Goal: Task Accomplishment & Management: Manage account settings

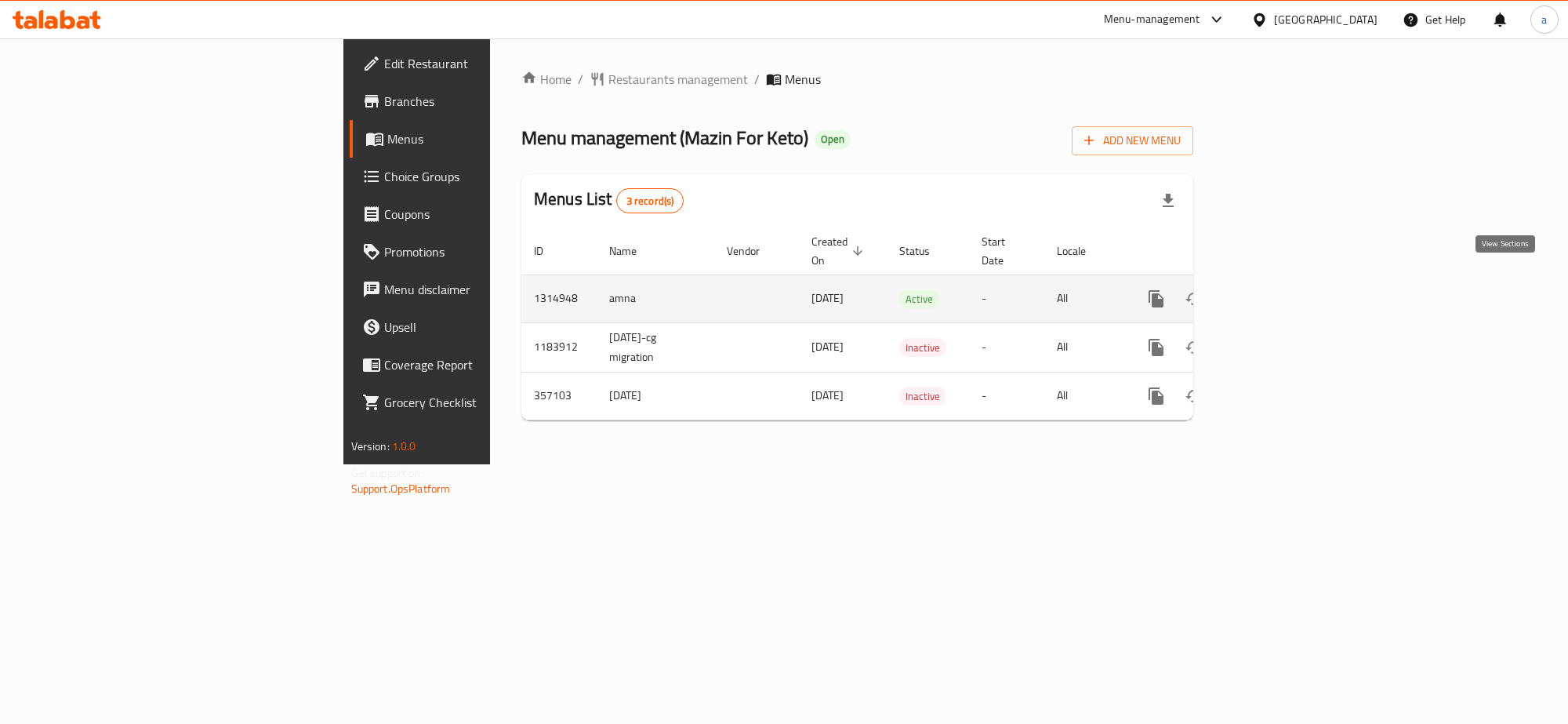
click at [1279, 290] on icon "enhanced table" at bounding box center [1269, 299] width 19 height 19
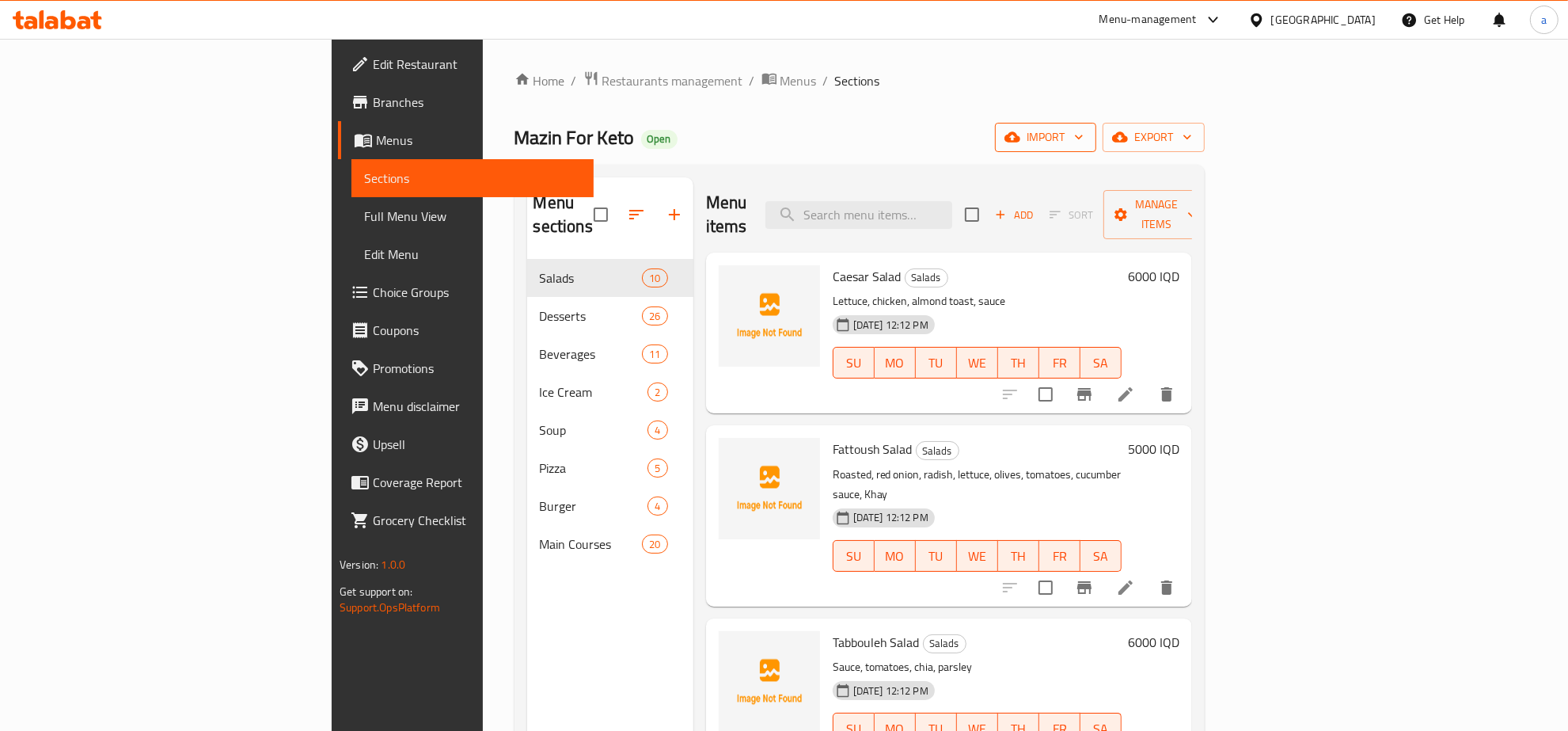
click at [1084, 136] on span "import" at bounding box center [1045, 137] width 76 height 20
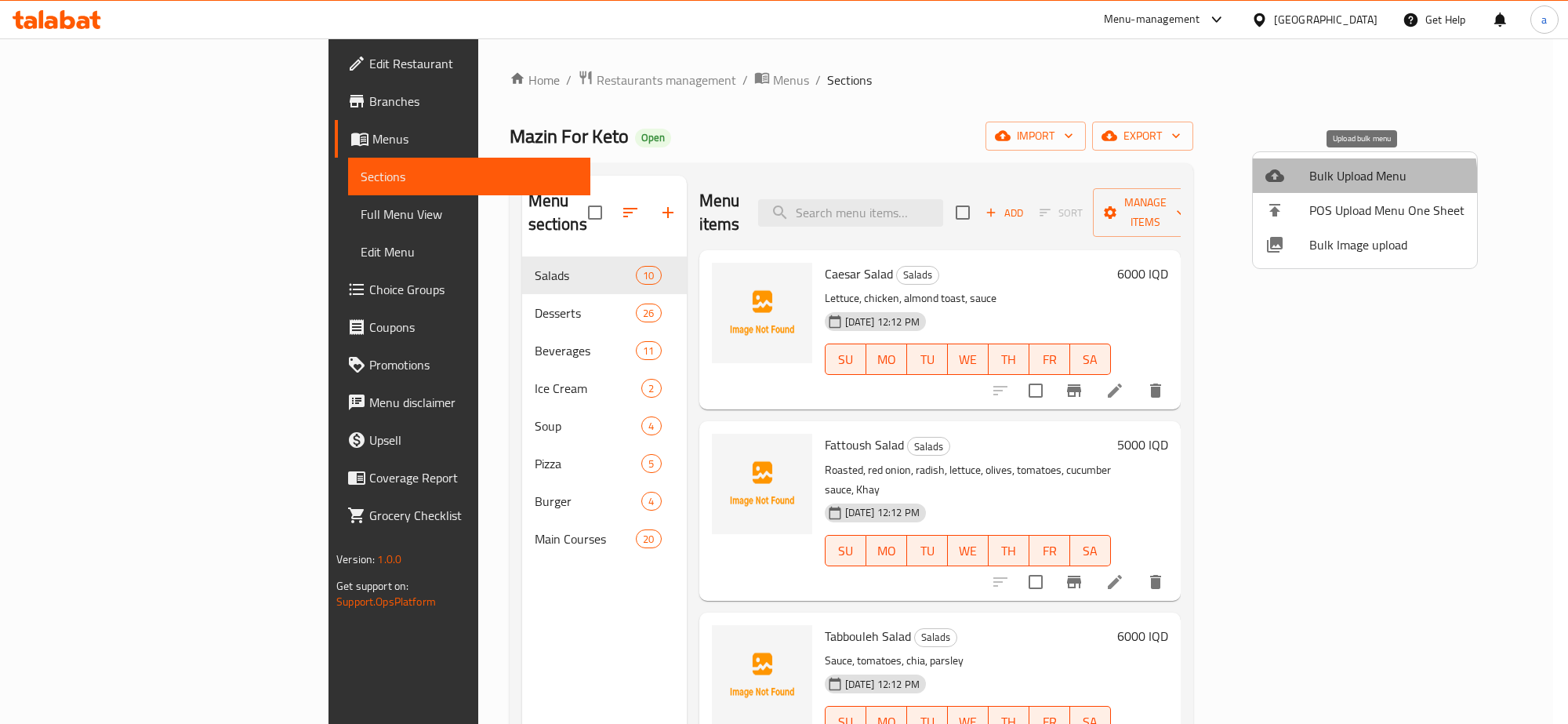
click at [1303, 185] on div at bounding box center [1287, 176] width 44 height 19
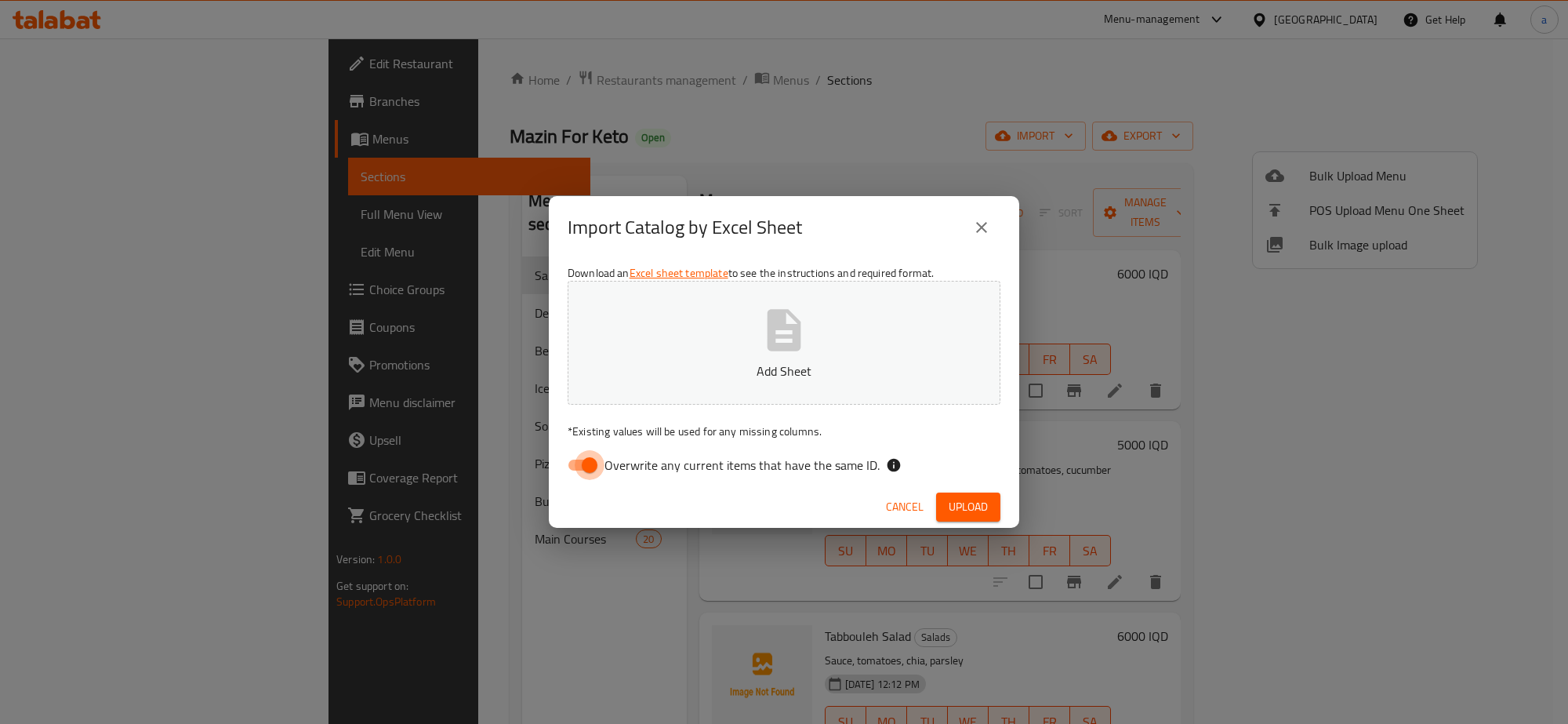
click at [577, 456] on input "Overwrite any current items that have the same ID." at bounding box center [589, 465] width 89 height 29
checkbox input "false"
click at [636, 376] on p "Add Sheet" at bounding box center [783, 371] width 384 height 19
click at [962, 497] on span "Upload" at bounding box center [968, 507] width 39 height 20
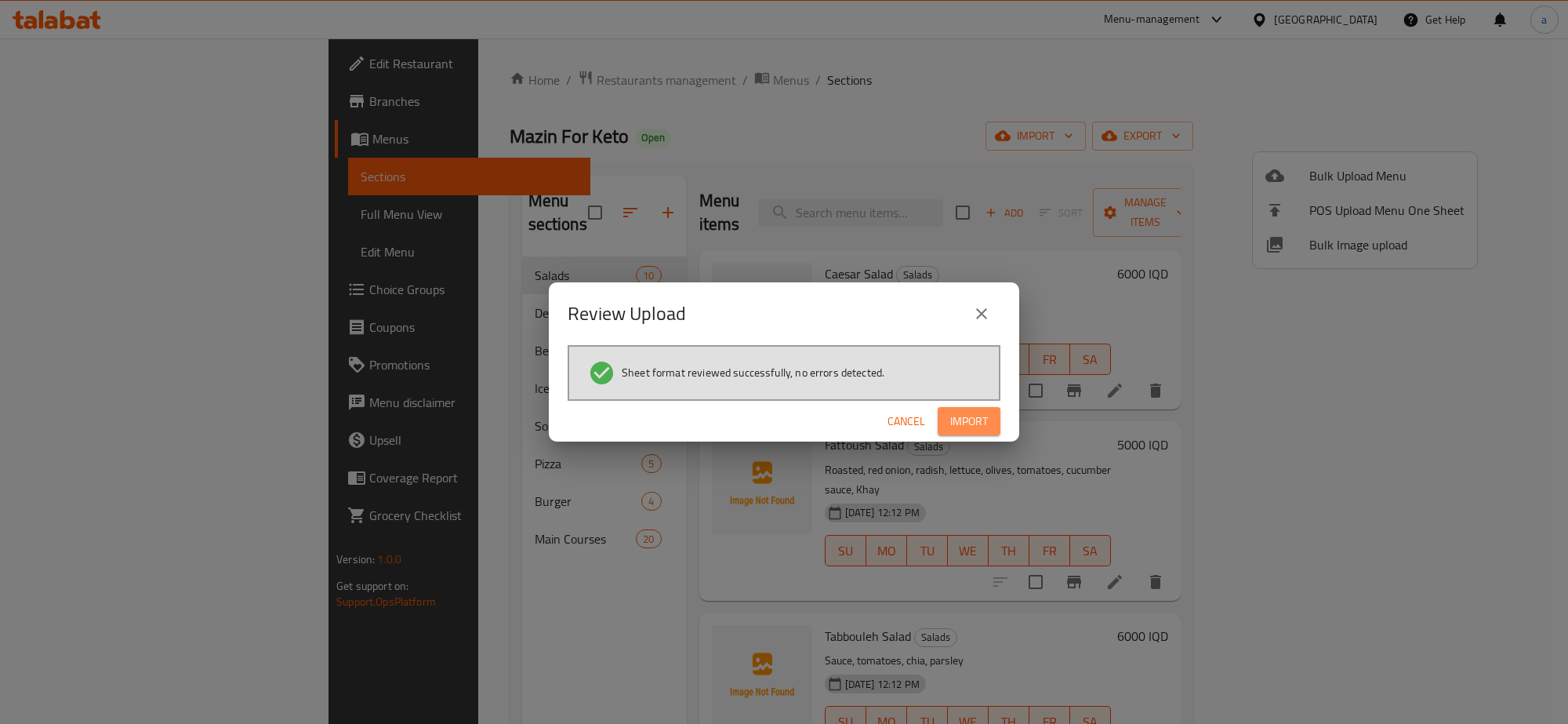
click at [972, 409] on button "Import" at bounding box center [968, 422] width 63 height 29
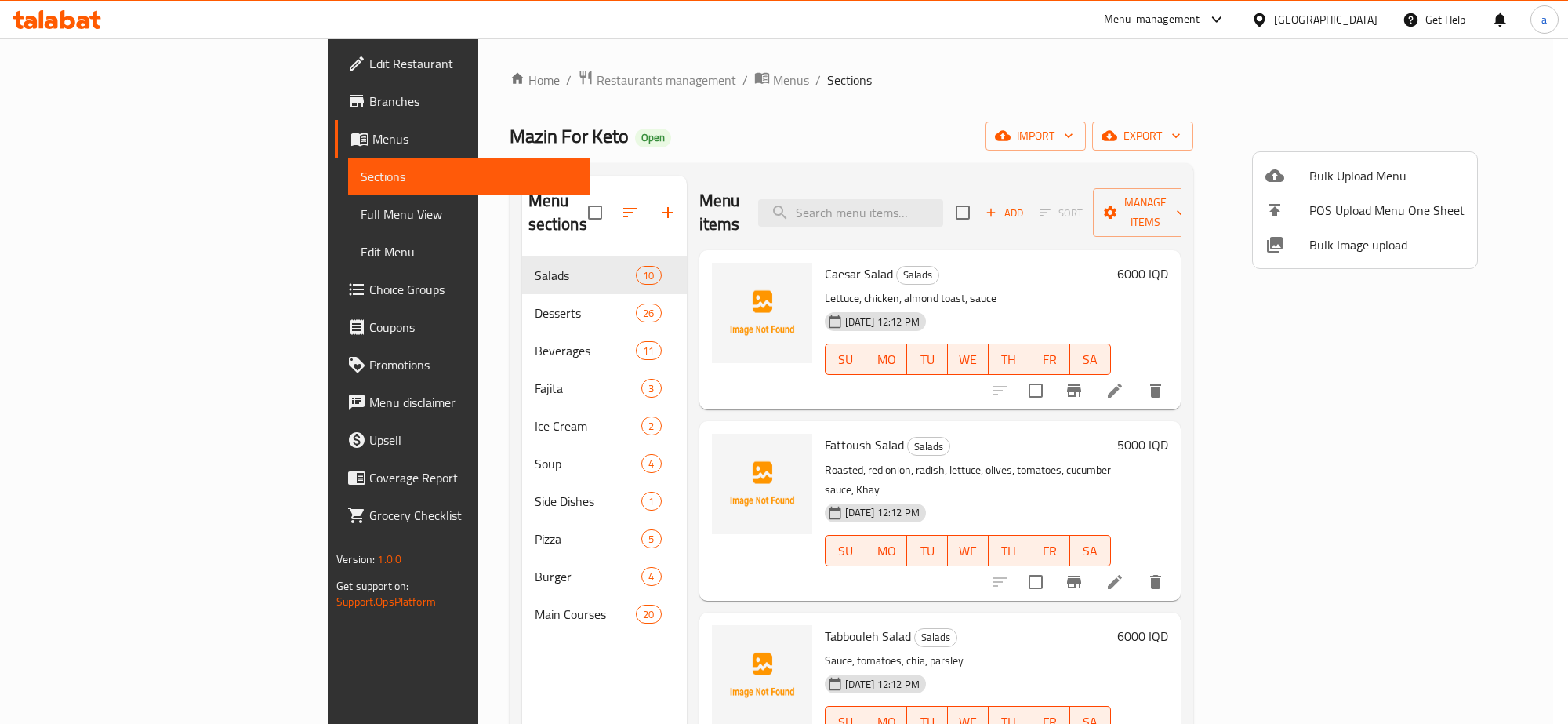
click at [476, 476] on div at bounding box center [784, 362] width 1568 height 724
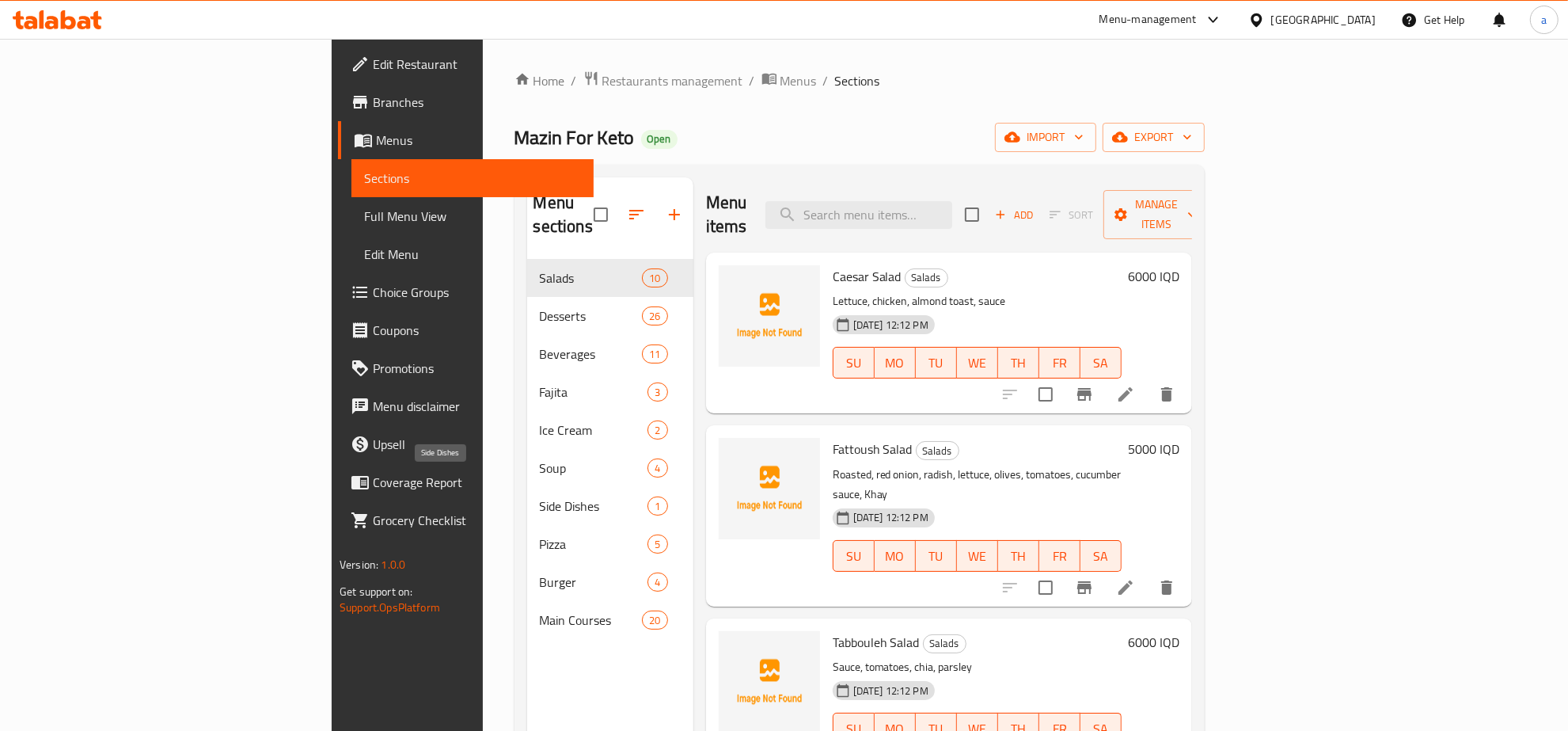
click at [540, 496] on span "Side Dishes" at bounding box center [593, 506] width 108 height 19
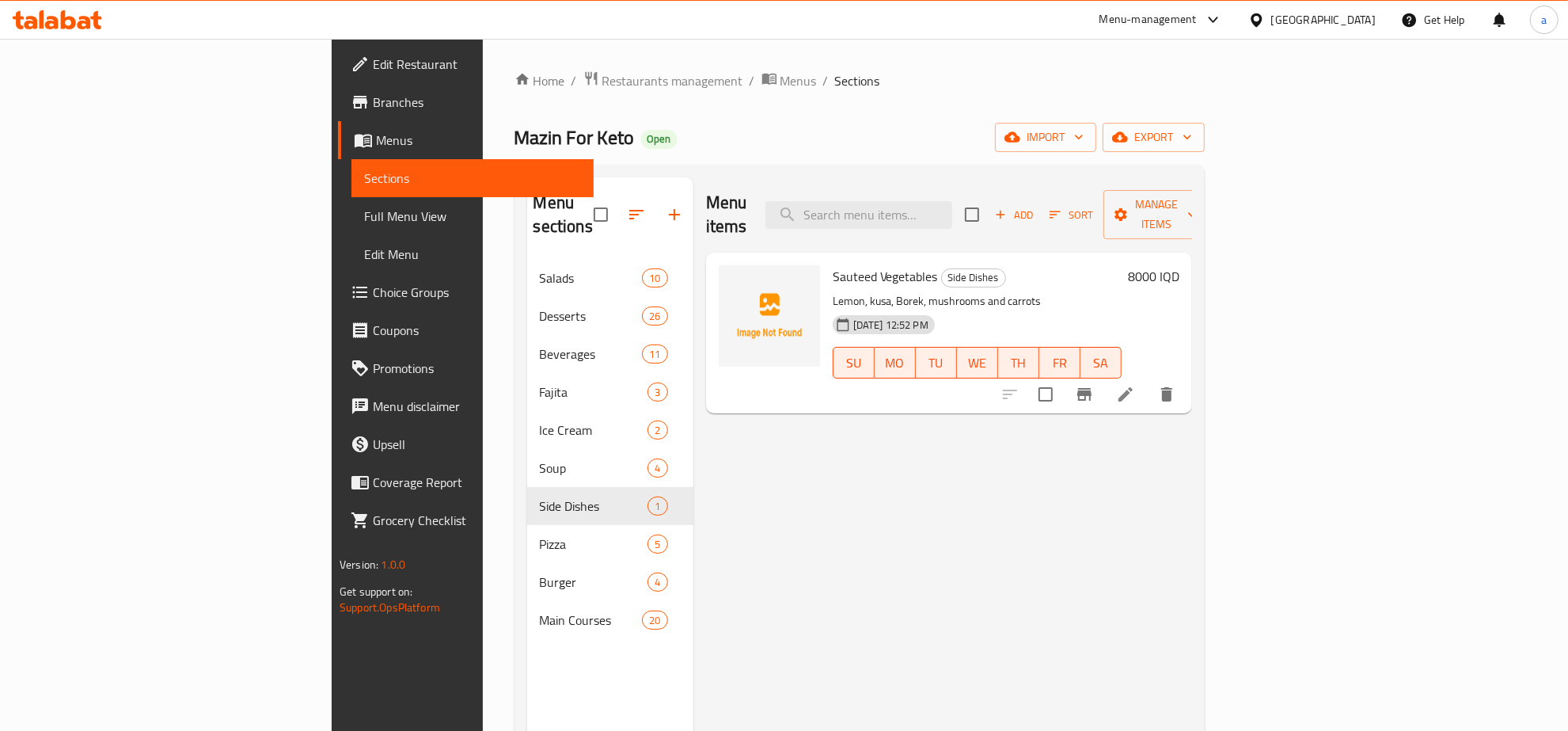
click at [364, 206] on span "Full Menu View" at bounding box center [472, 216] width 217 height 19
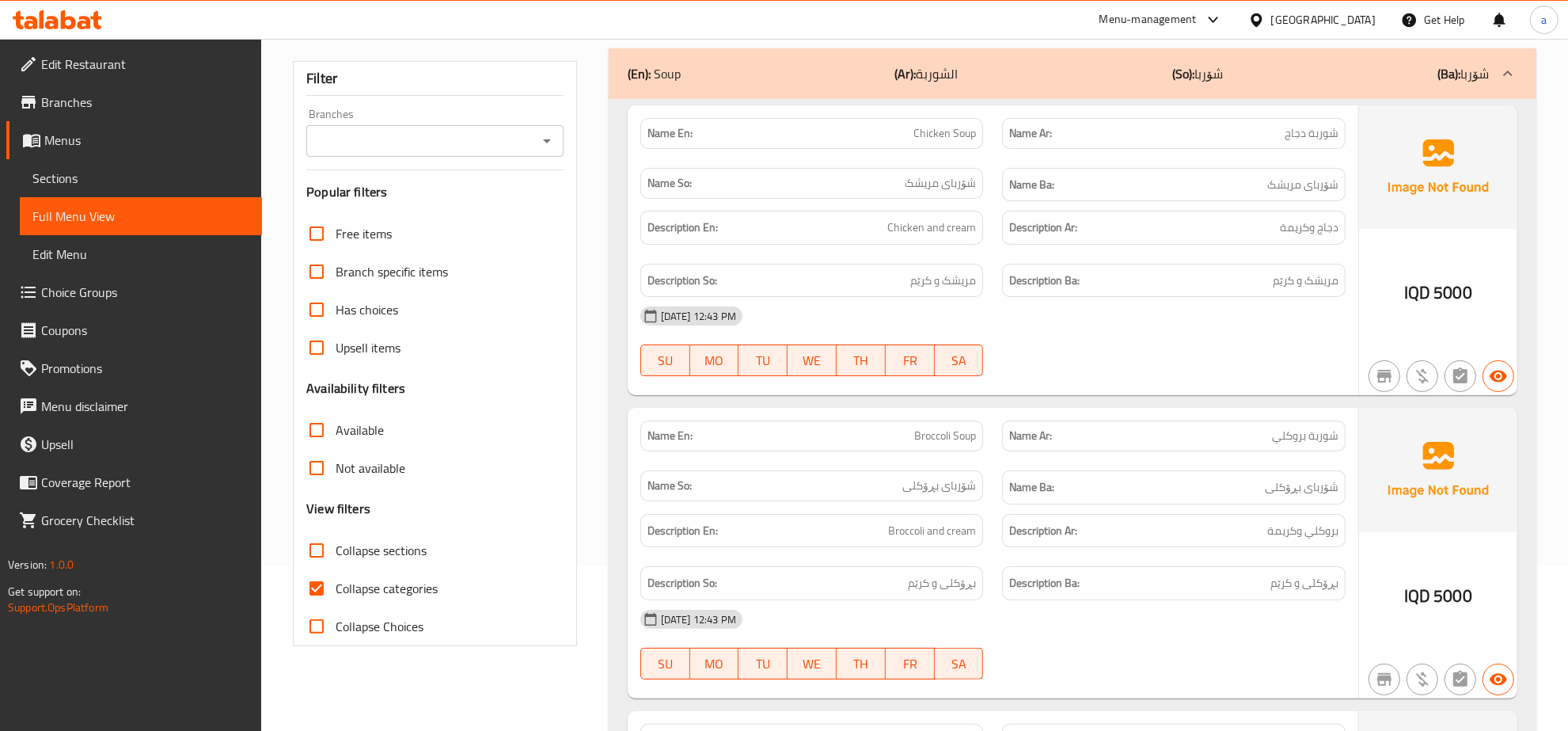
scroll to position [329, 0]
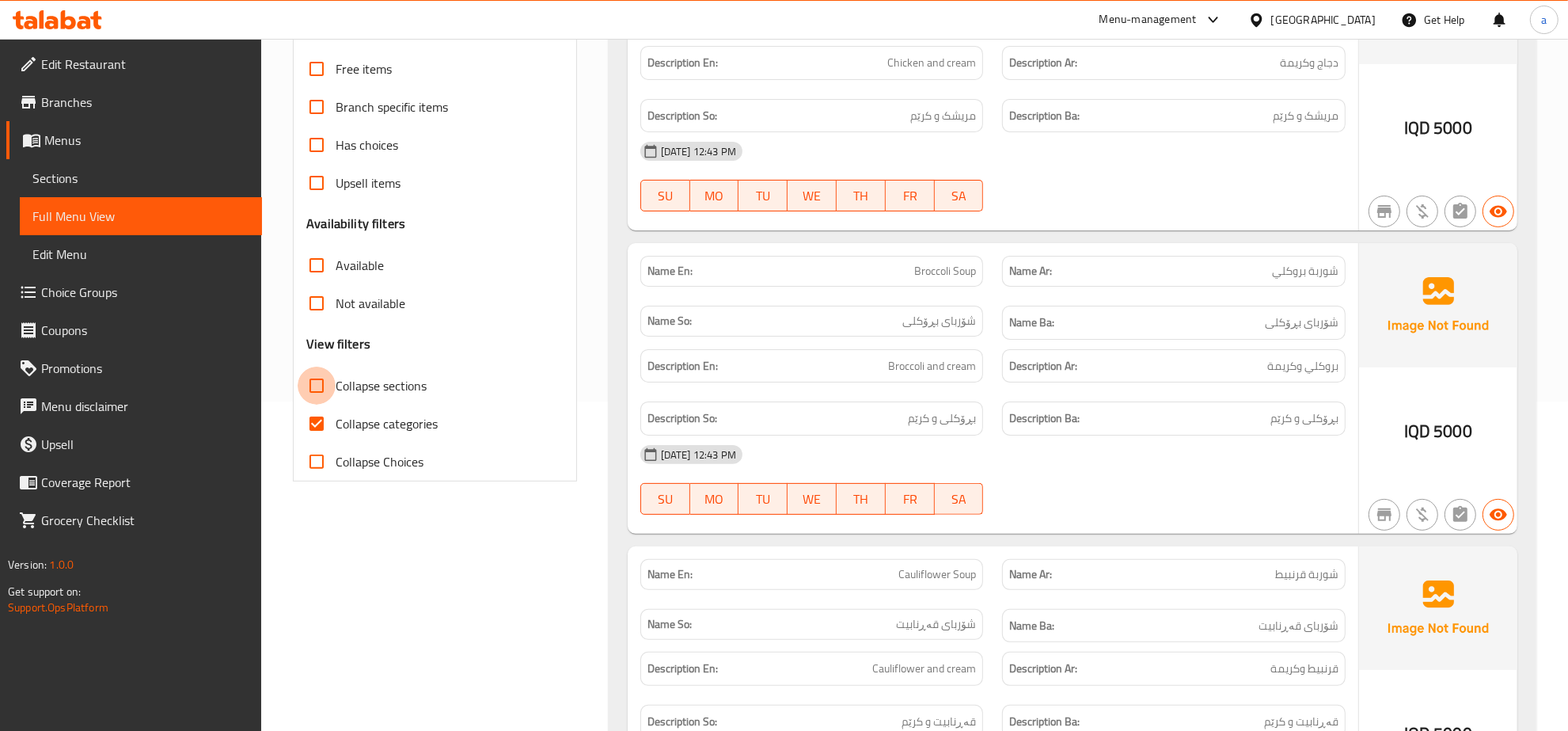
click at [306, 382] on input "Collapse sections" at bounding box center [316, 385] width 38 height 38
checkbox input "true"
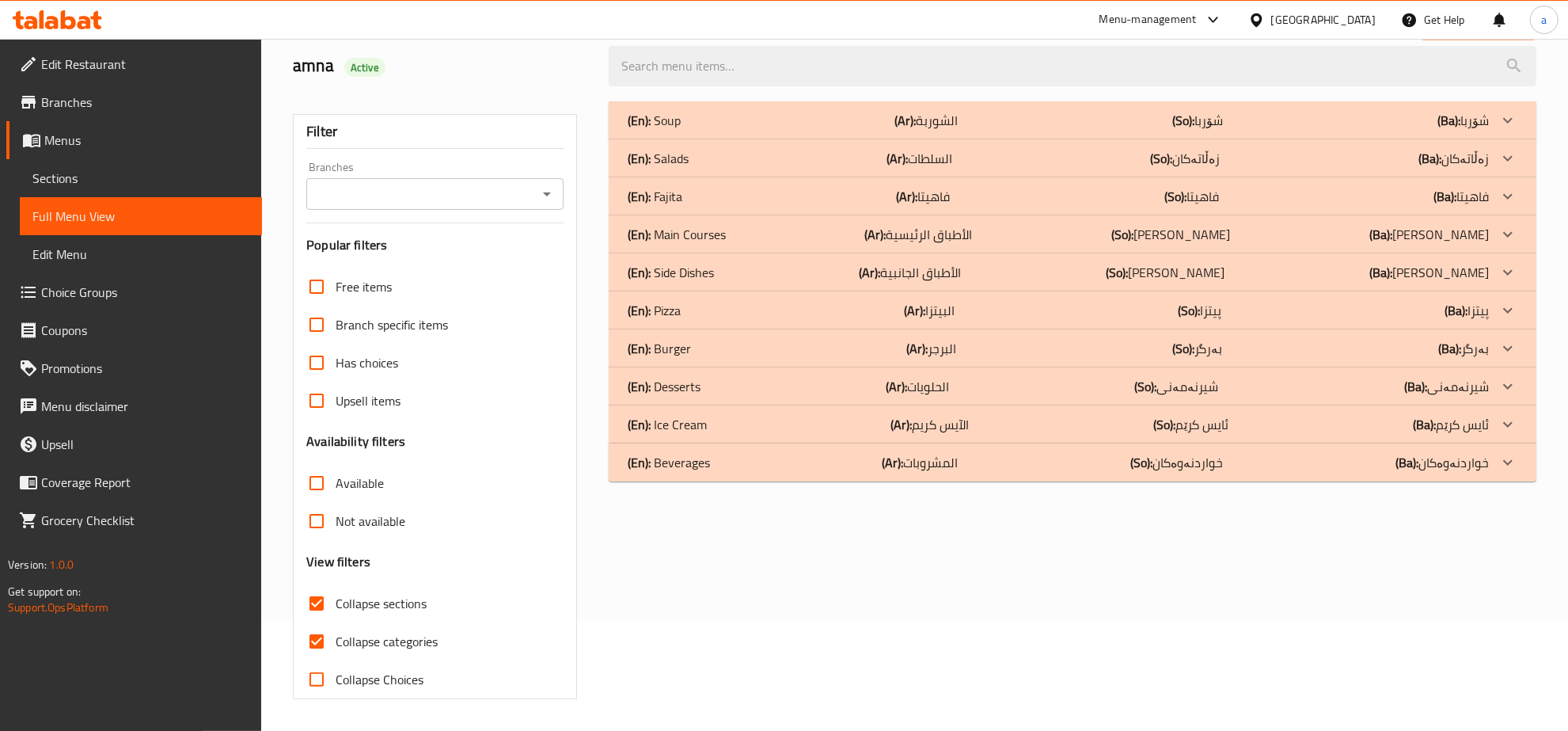
click at [325, 623] on input "Collapse categories" at bounding box center [316, 641] width 38 height 38
checkbox input "false"
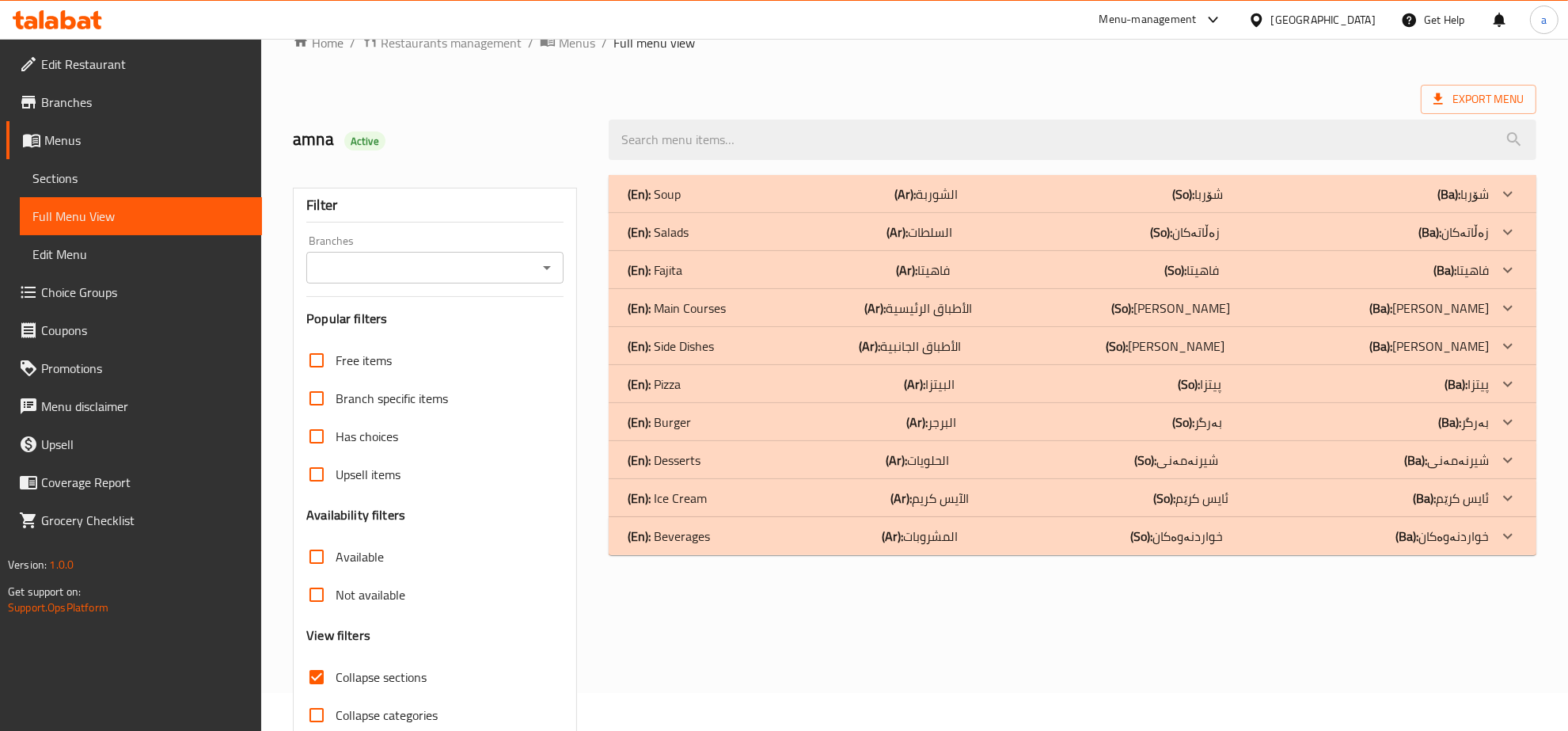
scroll to position [0, 0]
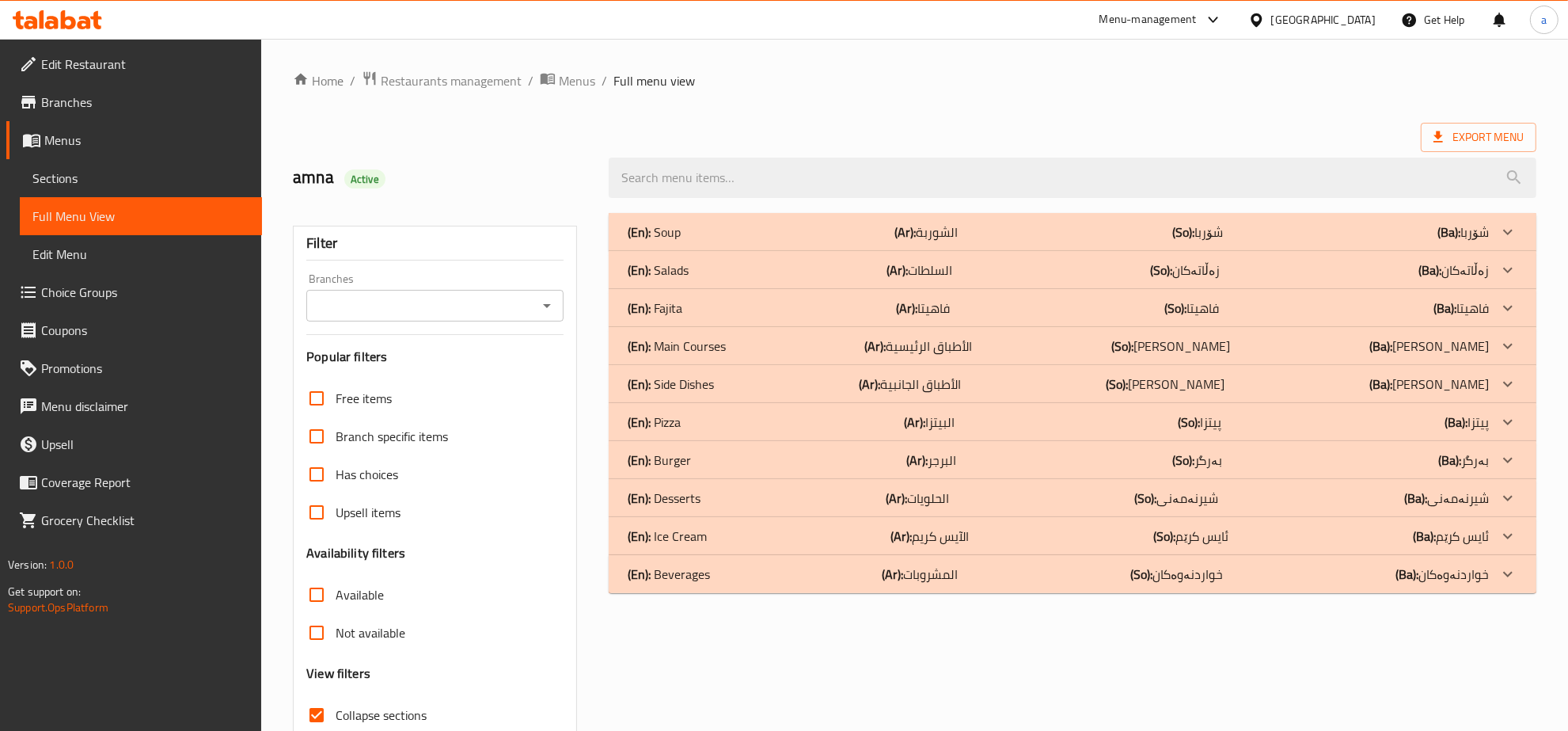
click at [685, 306] on div "(En): Fajita (Ar): فاهيتا (So): فاهیتا (Ba): فاهیتا" at bounding box center [1058, 308] width 861 height 19
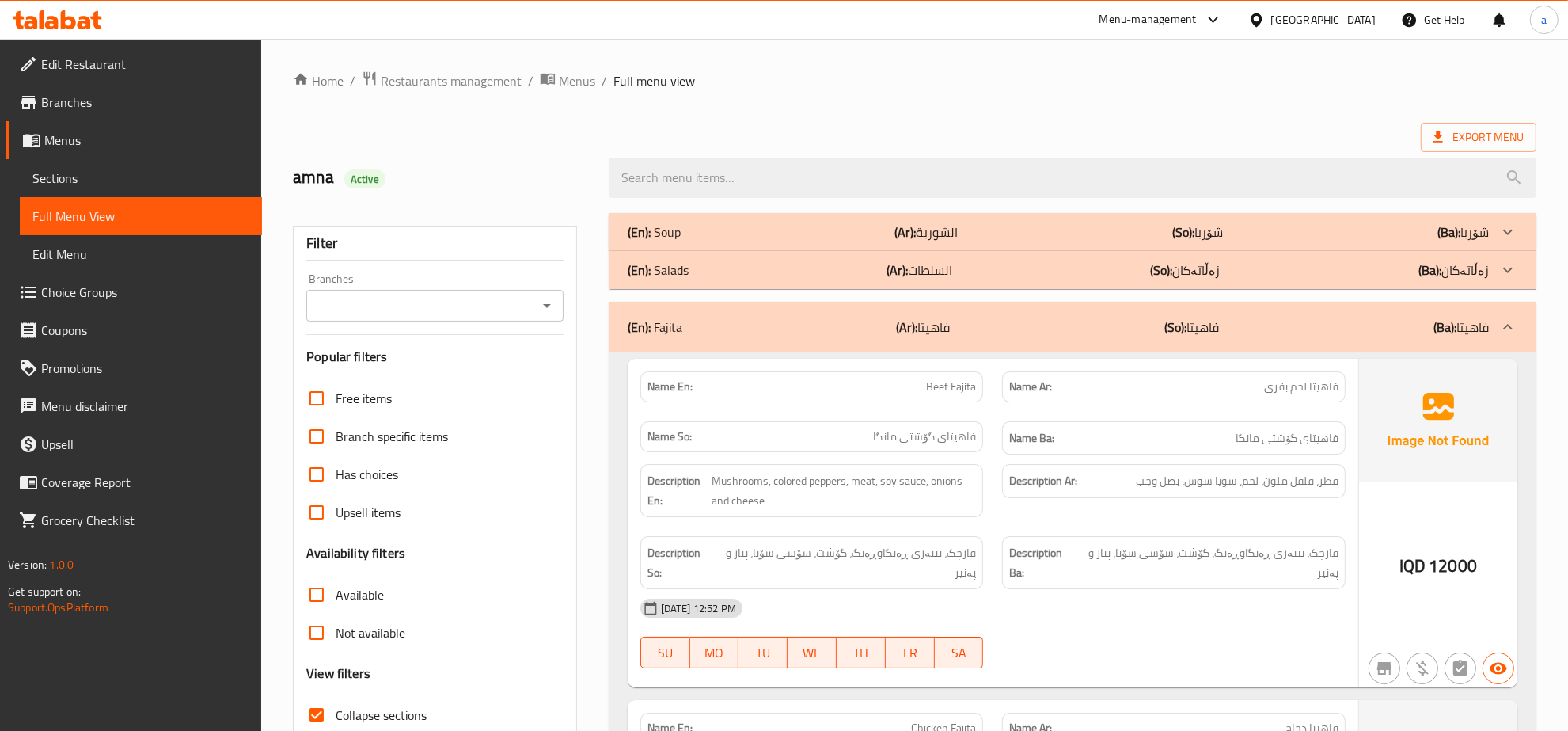
click at [686, 333] on div "(En): Fajita (Ar): فاهيتا (So): فاهیتا (Ba): فاهیتا" at bounding box center [1058, 327] width 861 height 19
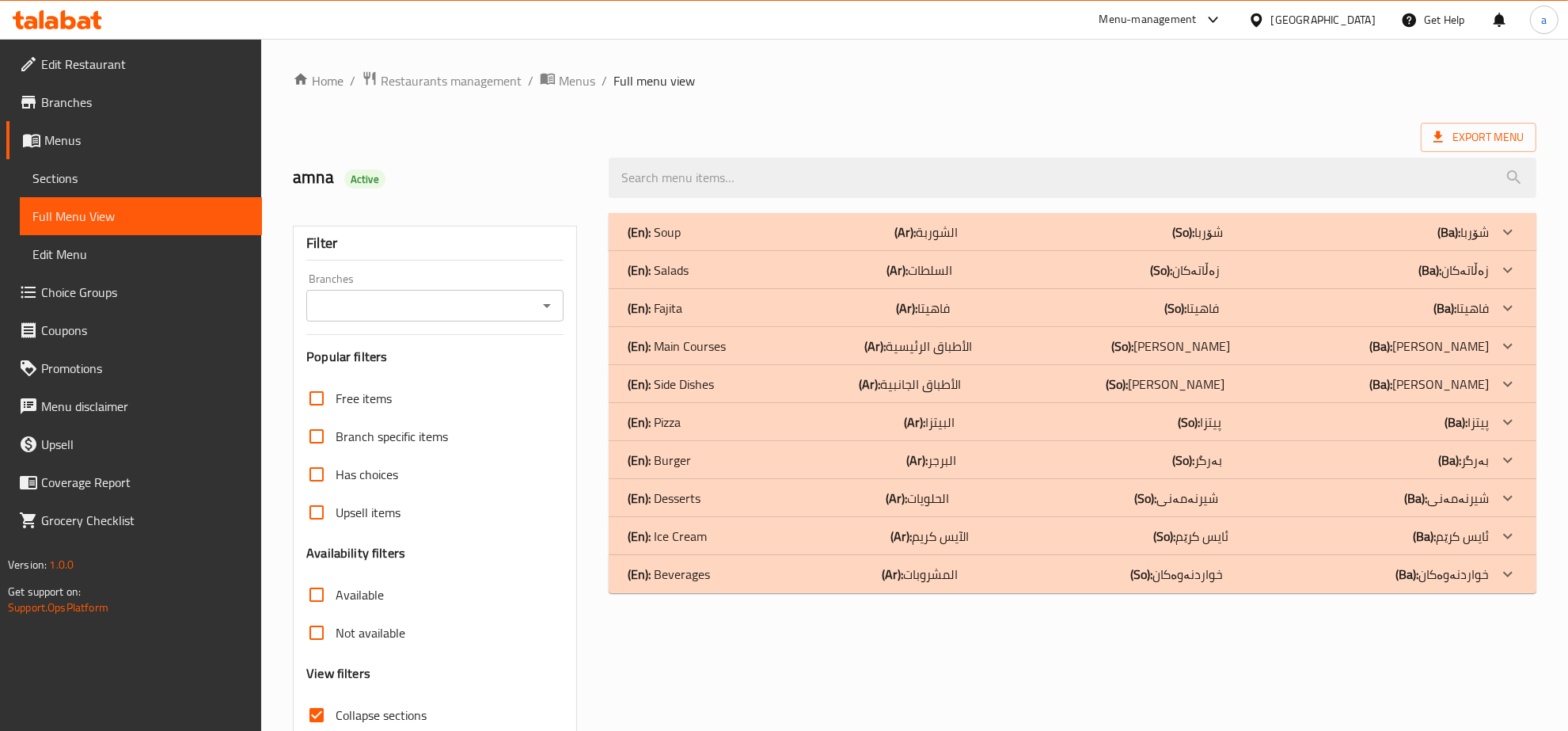
click at [707, 382] on p "(En): Side Dishes" at bounding box center [670, 384] width 86 height 19
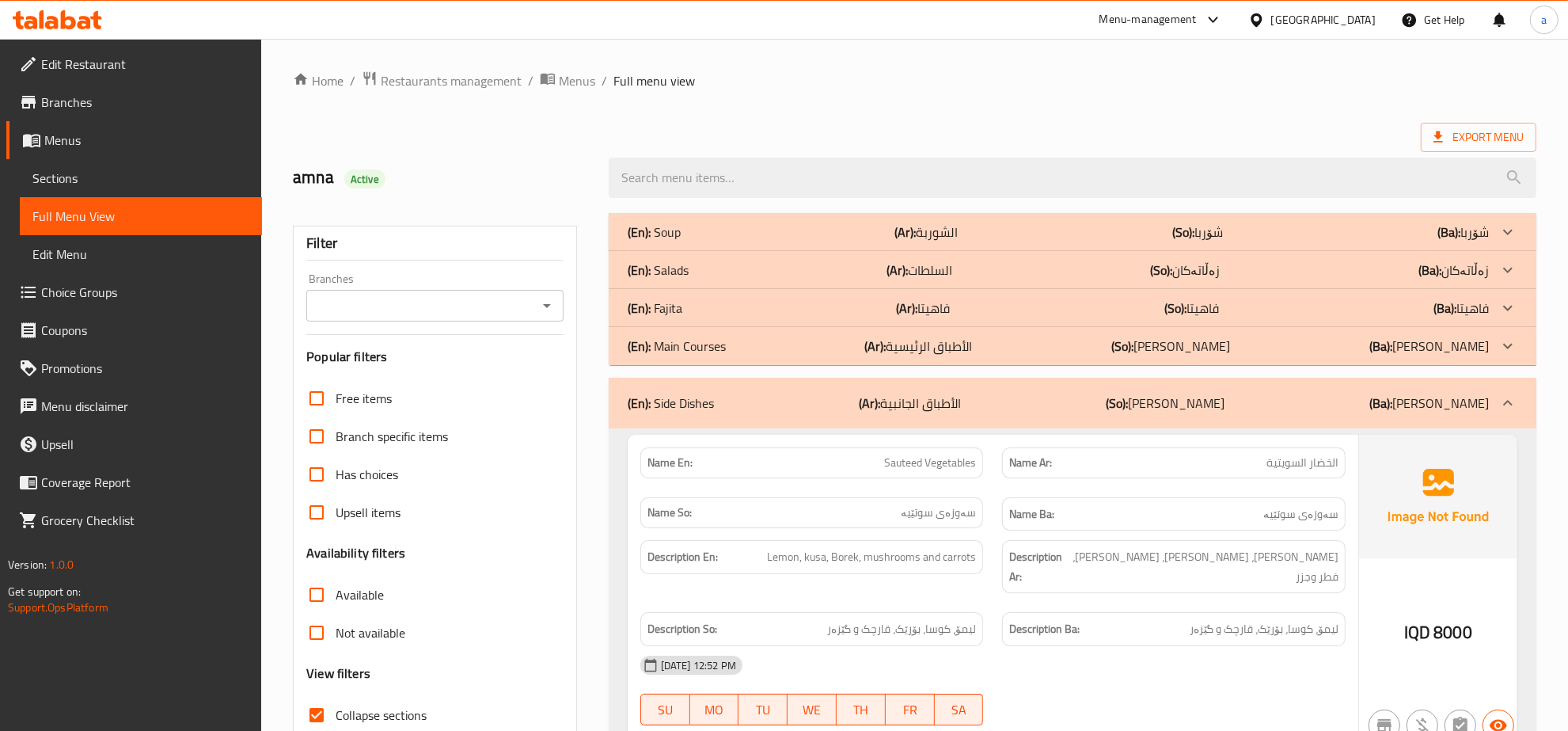
click at [691, 309] on div "(En): Fajita (Ar): فاهيتا (So): فاهیتا (Ba): فاهیتا" at bounding box center [1058, 308] width 861 height 19
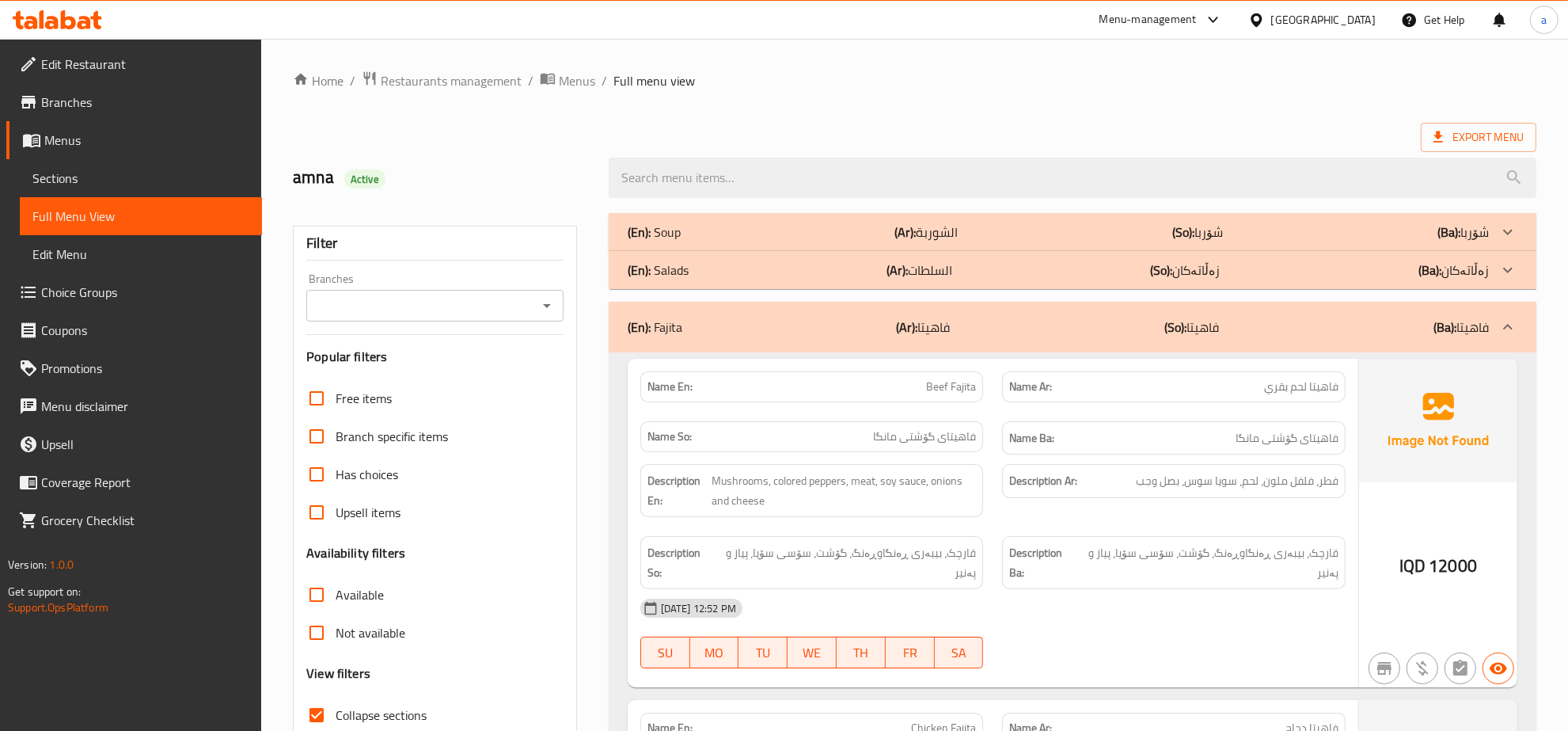
click at [543, 302] on icon "Open" at bounding box center [547, 306] width 19 height 19
click at [548, 308] on icon "Open" at bounding box center [547, 306] width 19 height 19
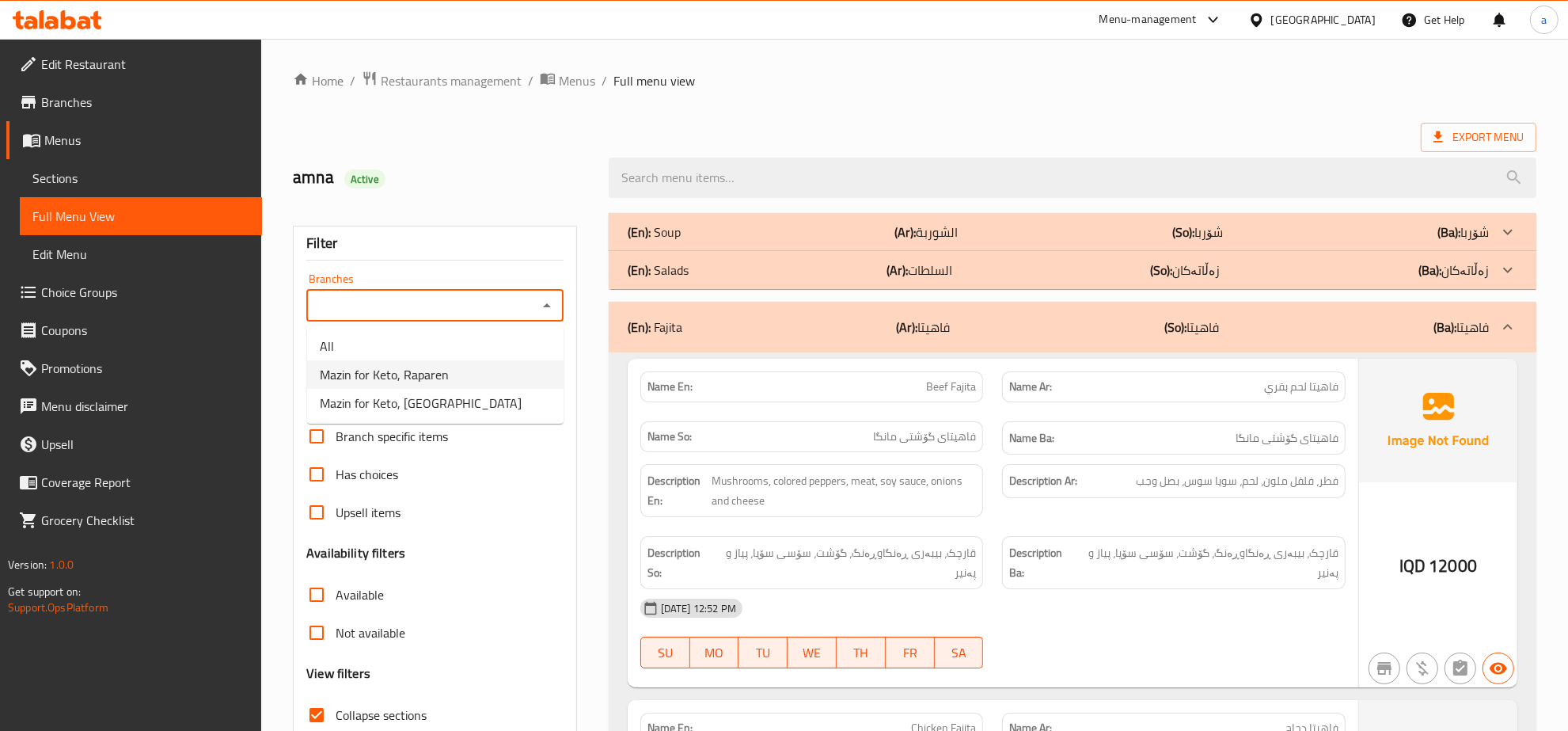
click at [483, 384] on li "Mazin for Keto, Raparen" at bounding box center [435, 374] width 256 height 28
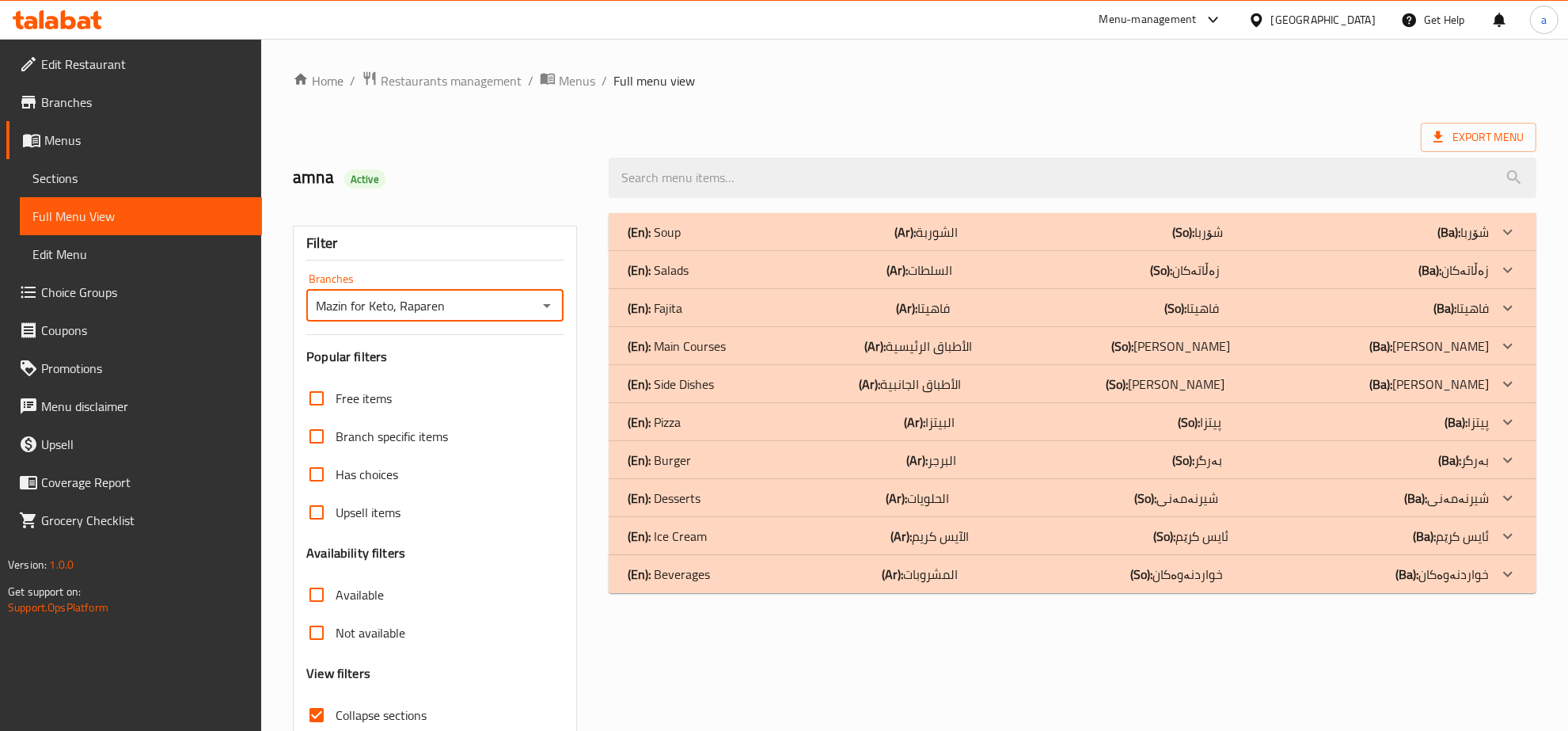
click at [740, 376] on div "(En): Side Dishes (Ar): الأطباق الجانبية (So): ژەمە لاوەکییەکان (Ba): ژەمە لاوە…" at bounding box center [1058, 384] width 861 height 19
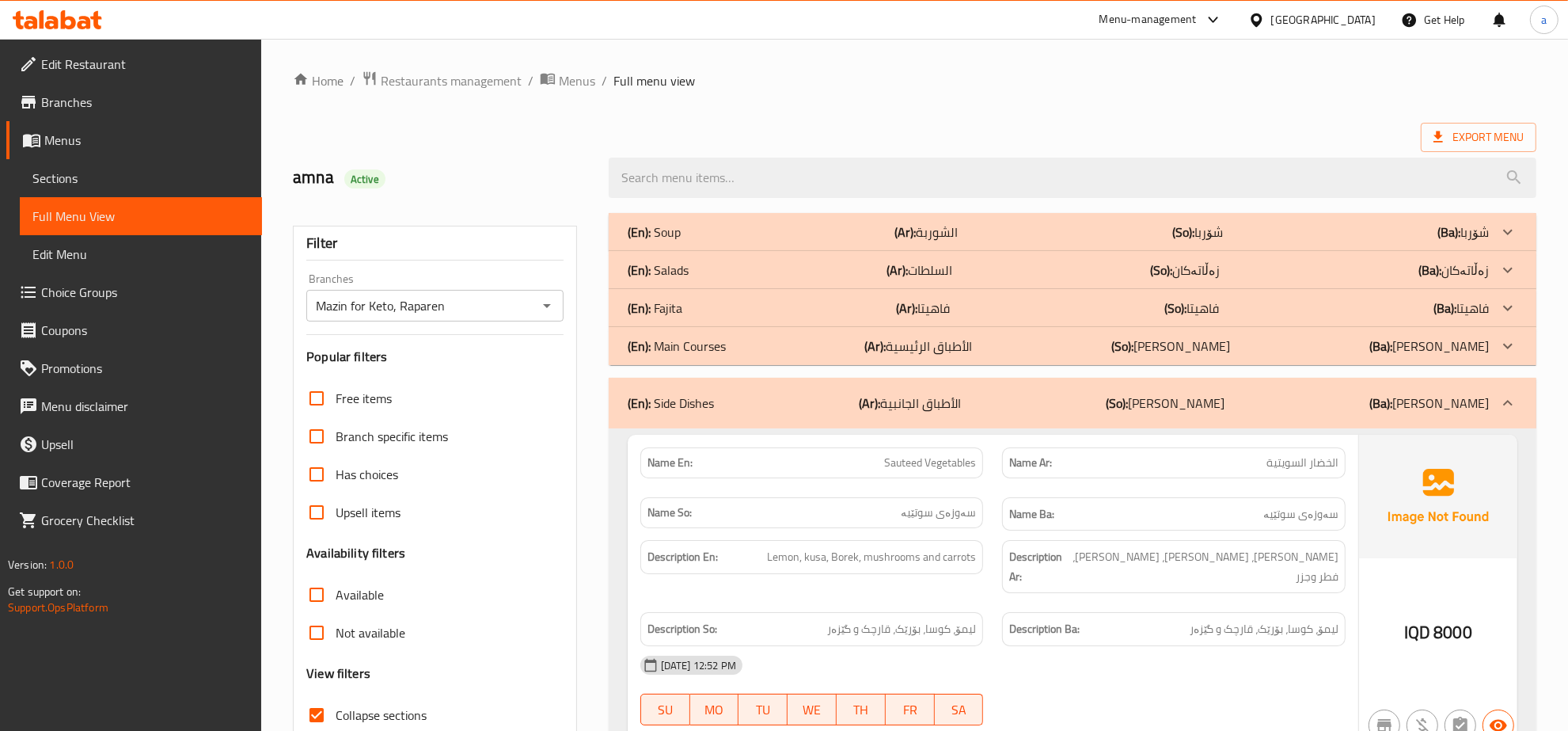
click at [694, 309] on div "(En): Fajita (Ar): فاهيتا (So): فاهیتا (Ba): فاهیتا" at bounding box center [1058, 308] width 861 height 19
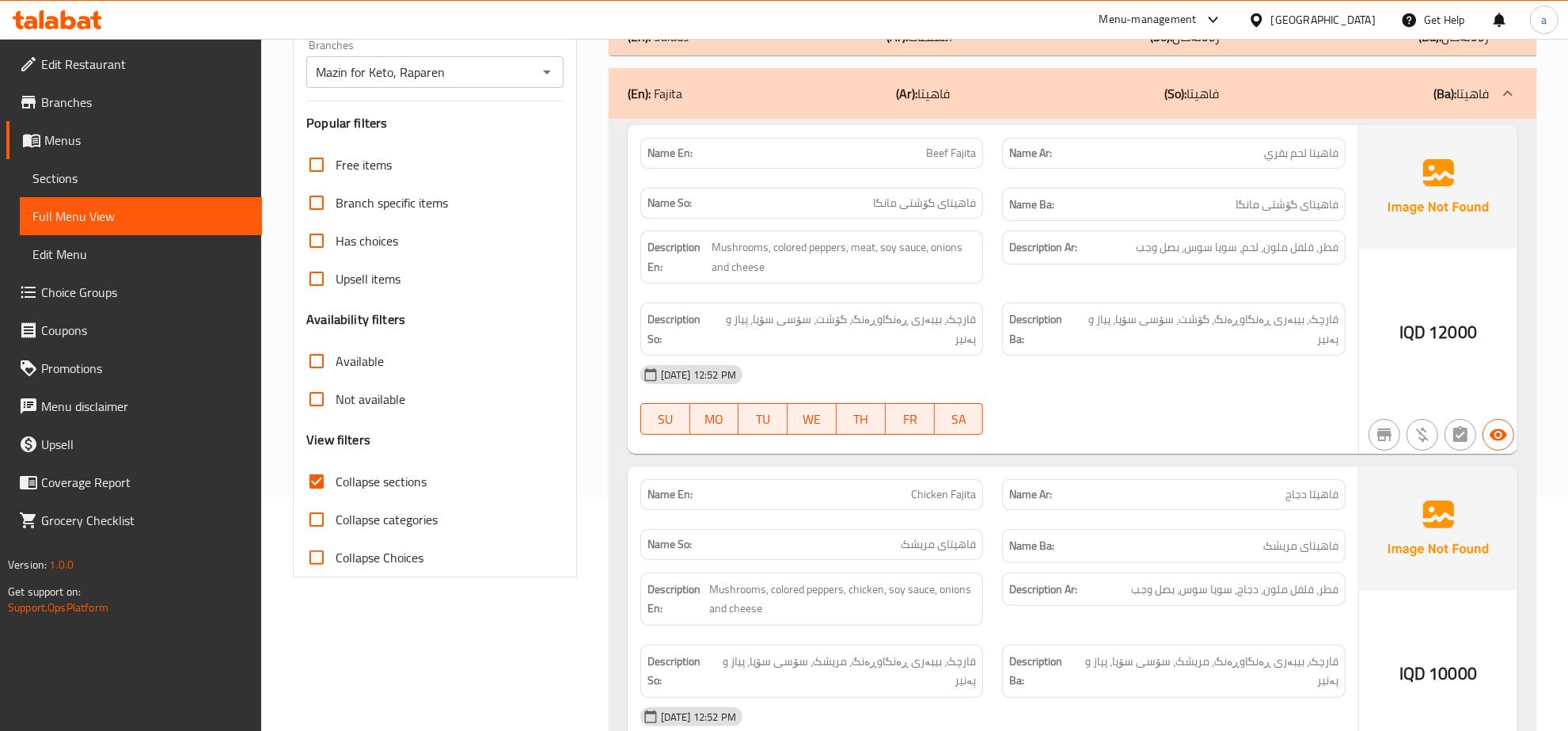
scroll to position [160, 0]
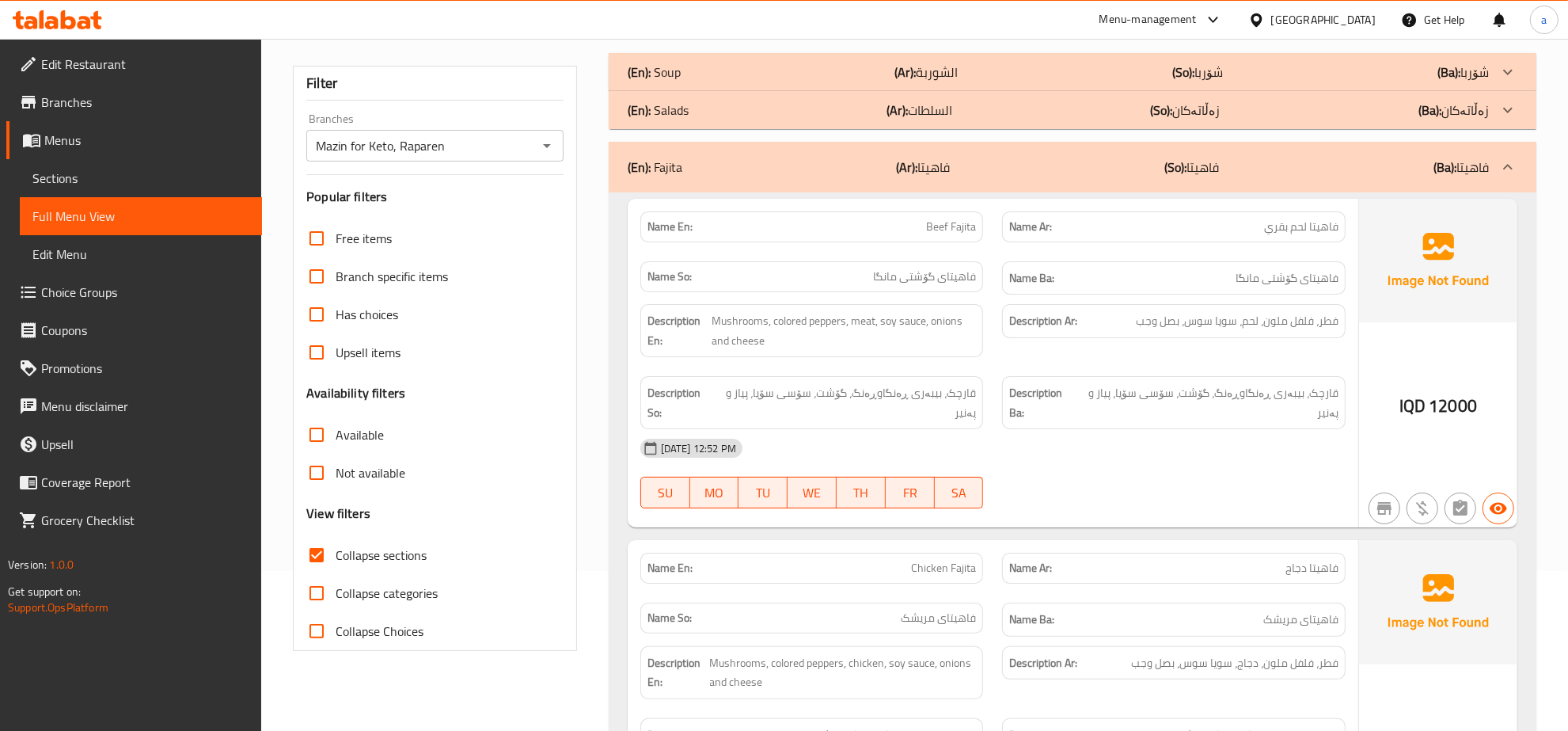
click at [548, 142] on icon "Open" at bounding box center [547, 146] width 19 height 19
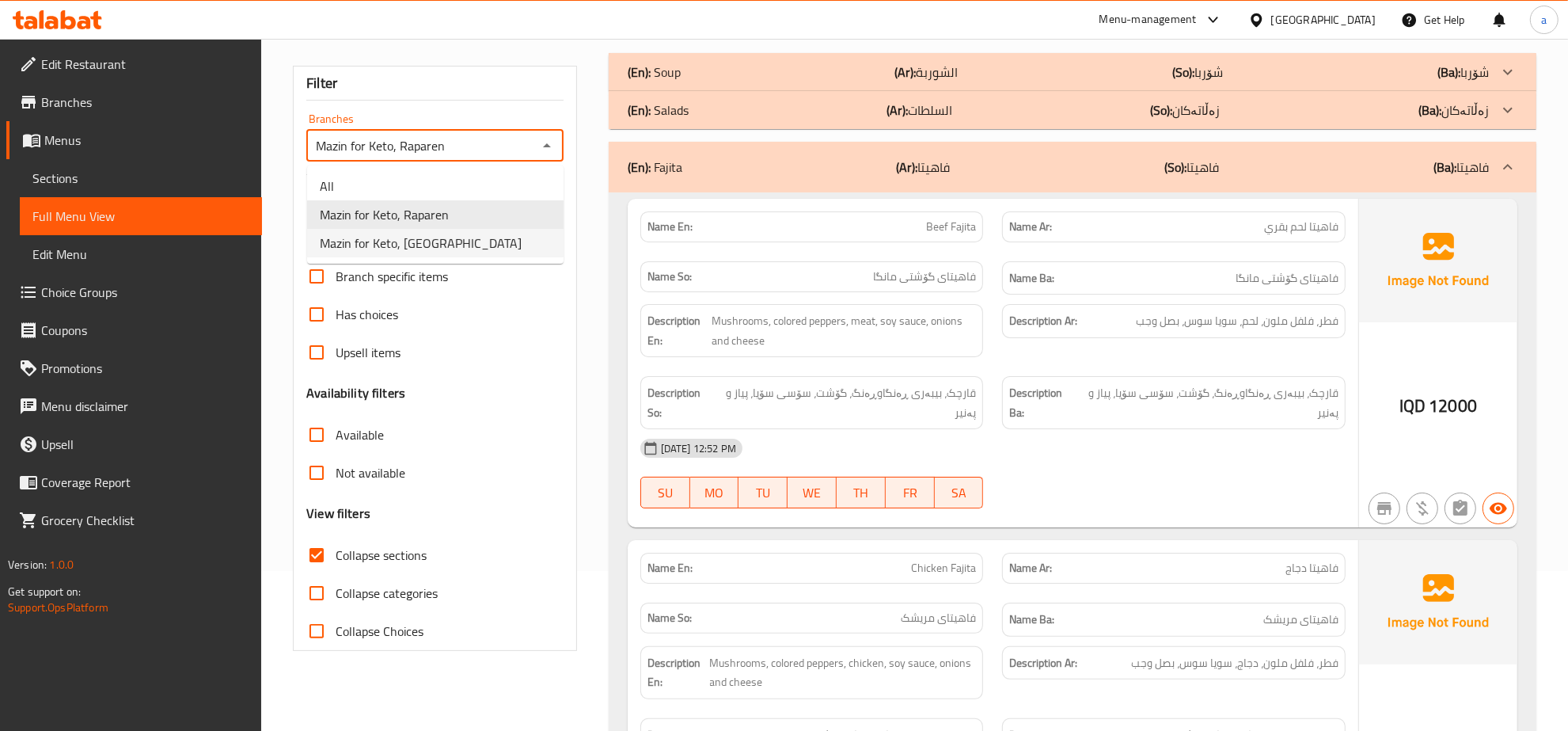
click at [495, 247] on li "Mazin for Keto, [GEOGRAPHIC_DATA]" at bounding box center [435, 243] width 256 height 28
type input "Mazin for Keto, [GEOGRAPHIC_DATA]"
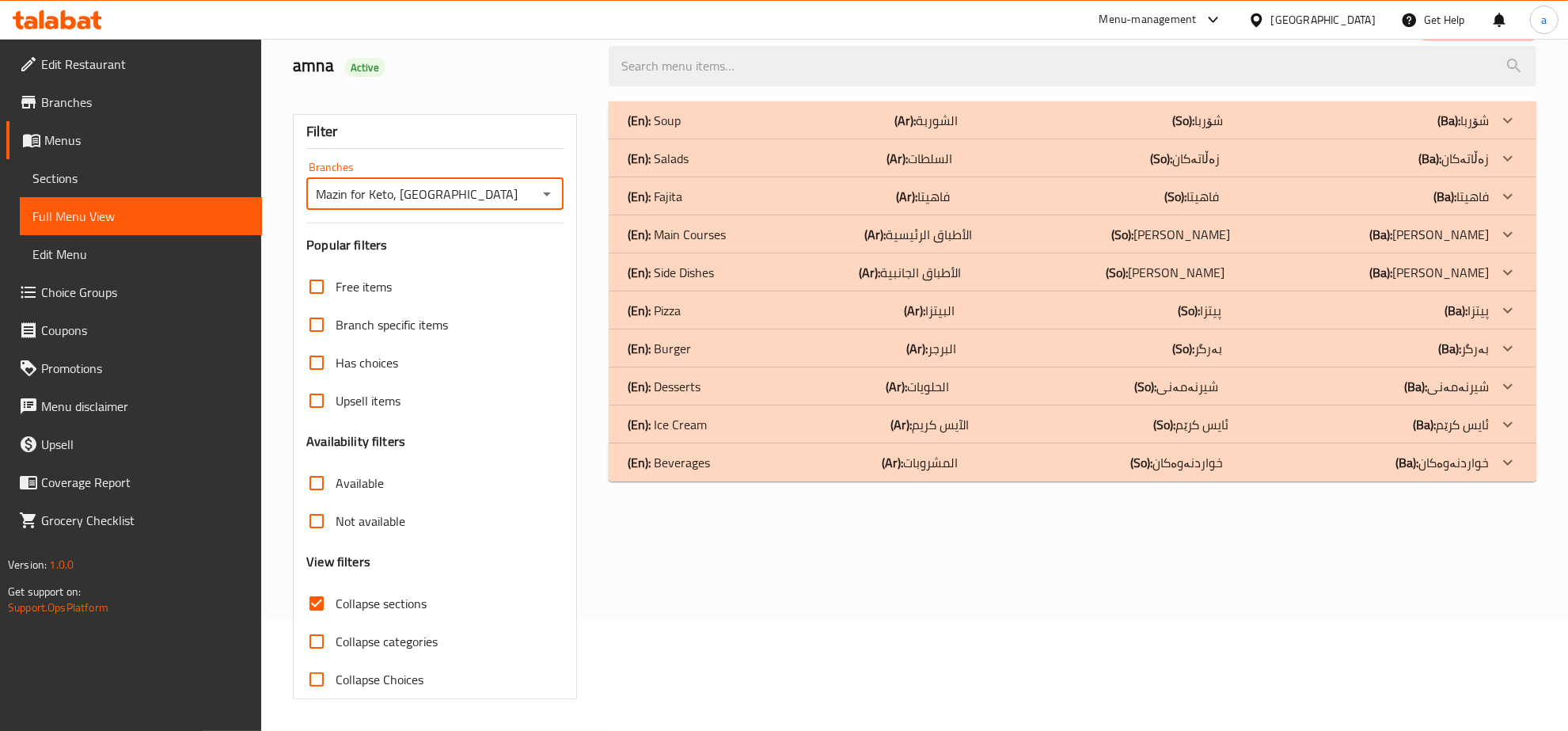
click at [708, 265] on p "(En): Side Dishes" at bounding box center [670, 272] width 86 height 19
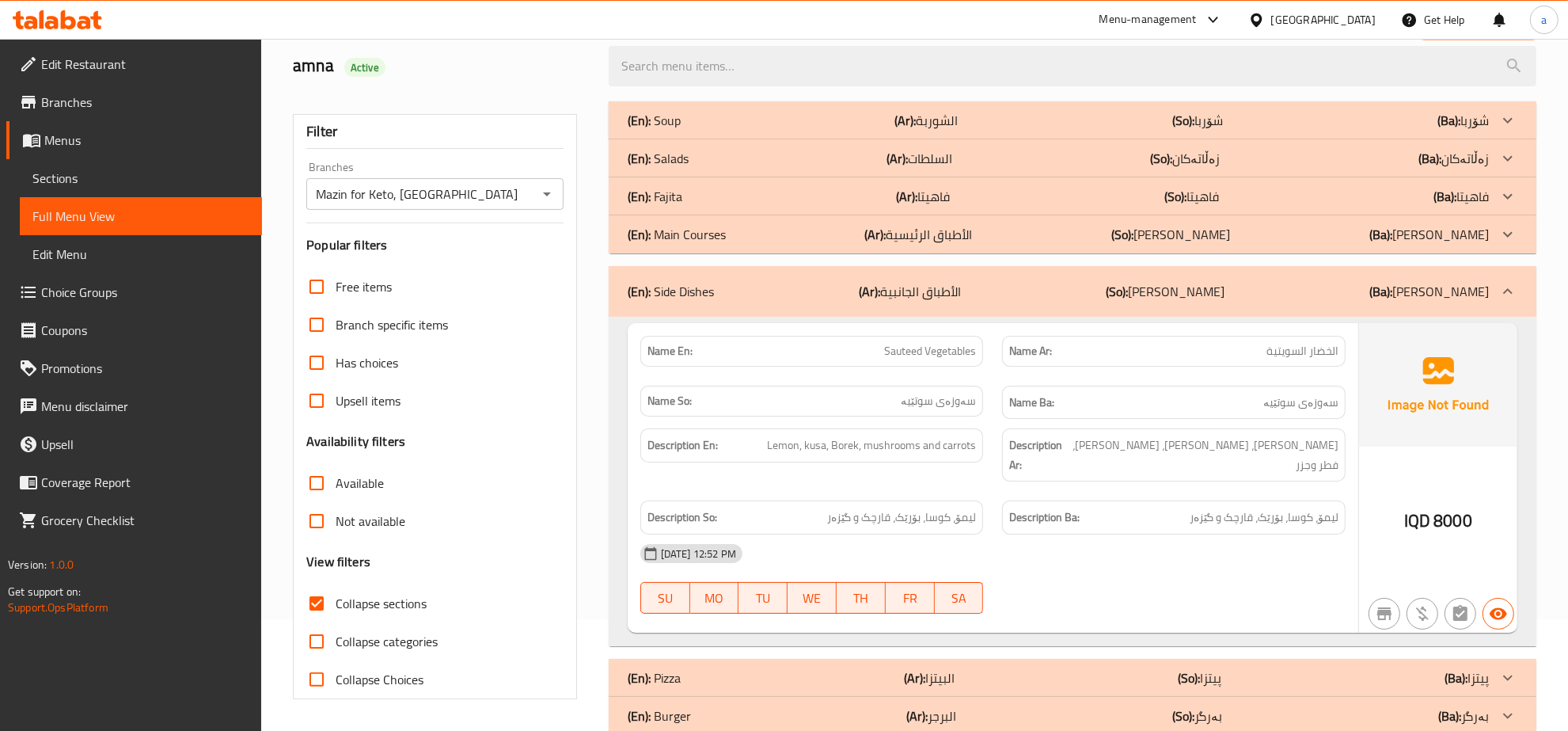
click at [686, 198] on div "(En): Fajita (Ar): فاهيتا (So): فاهیتا (Ba): فاهیتا" at bounding box center [1058, 197] width 861 height 19
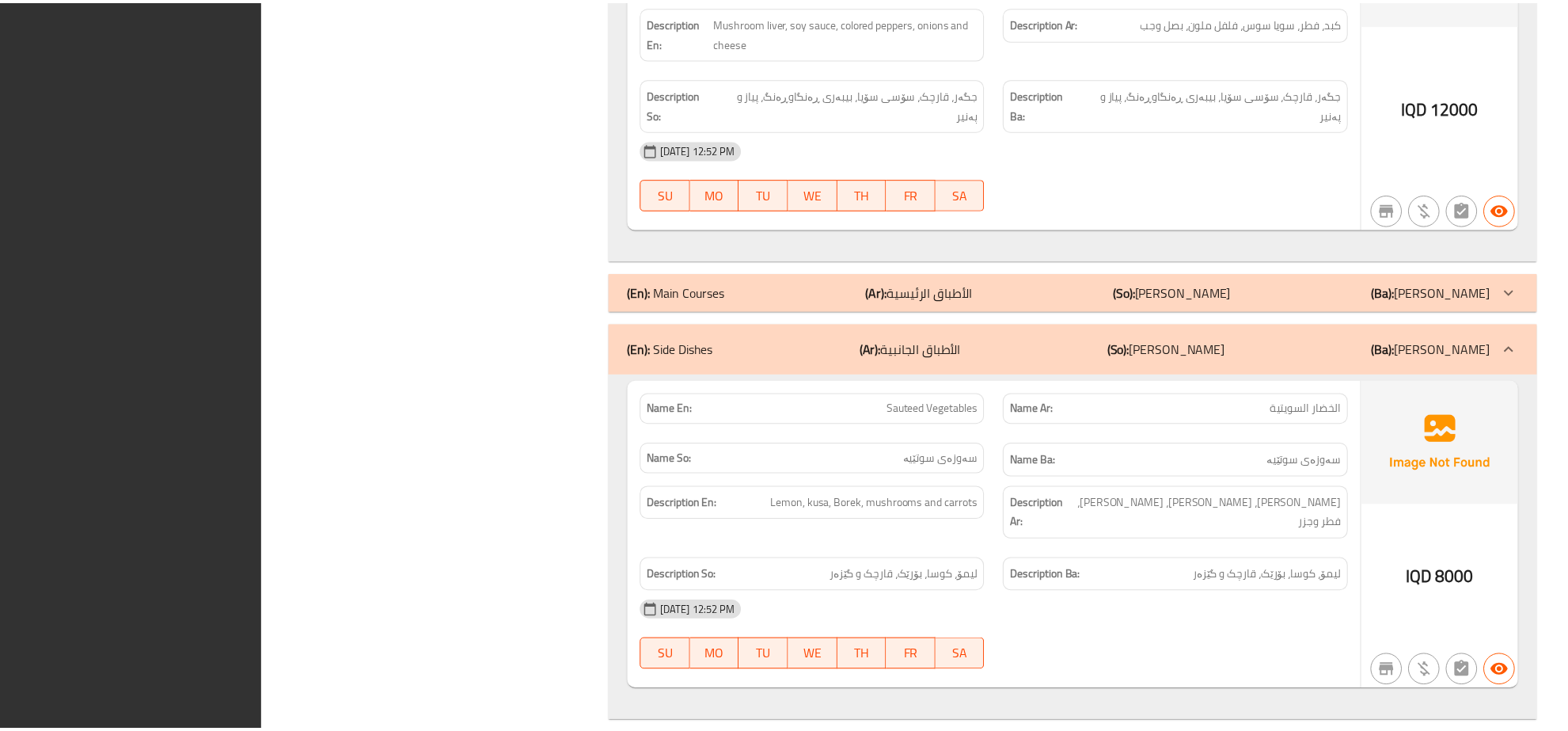
scroll to position [1315, 0]
